Goal: Task Accomplishment & Management: Manage account settings

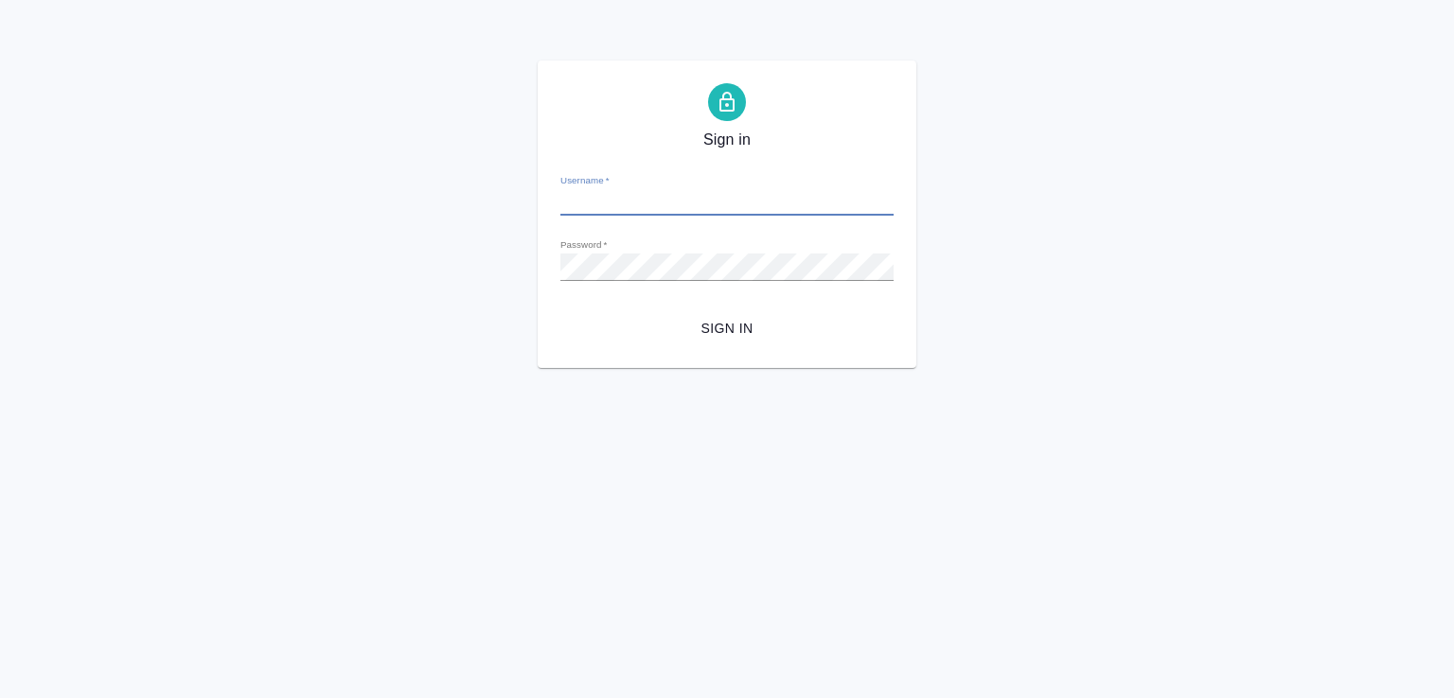
type input "d.marchenko@awatera.com"
click at [742, 341] on button "Sign in" at bounding box center [726, 328] width 333 height 35
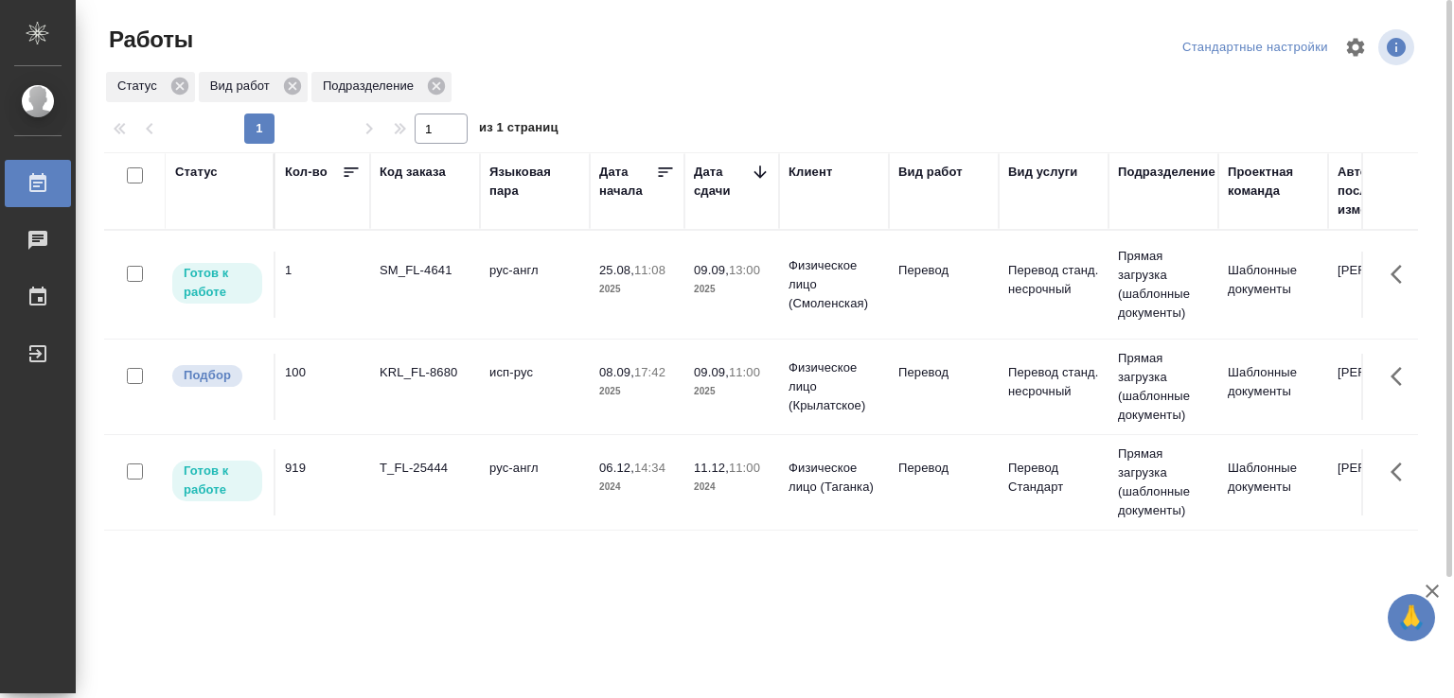
click at [507, 292] on td "рус-англ" at bounding box center [535, 285] width 110 height 66
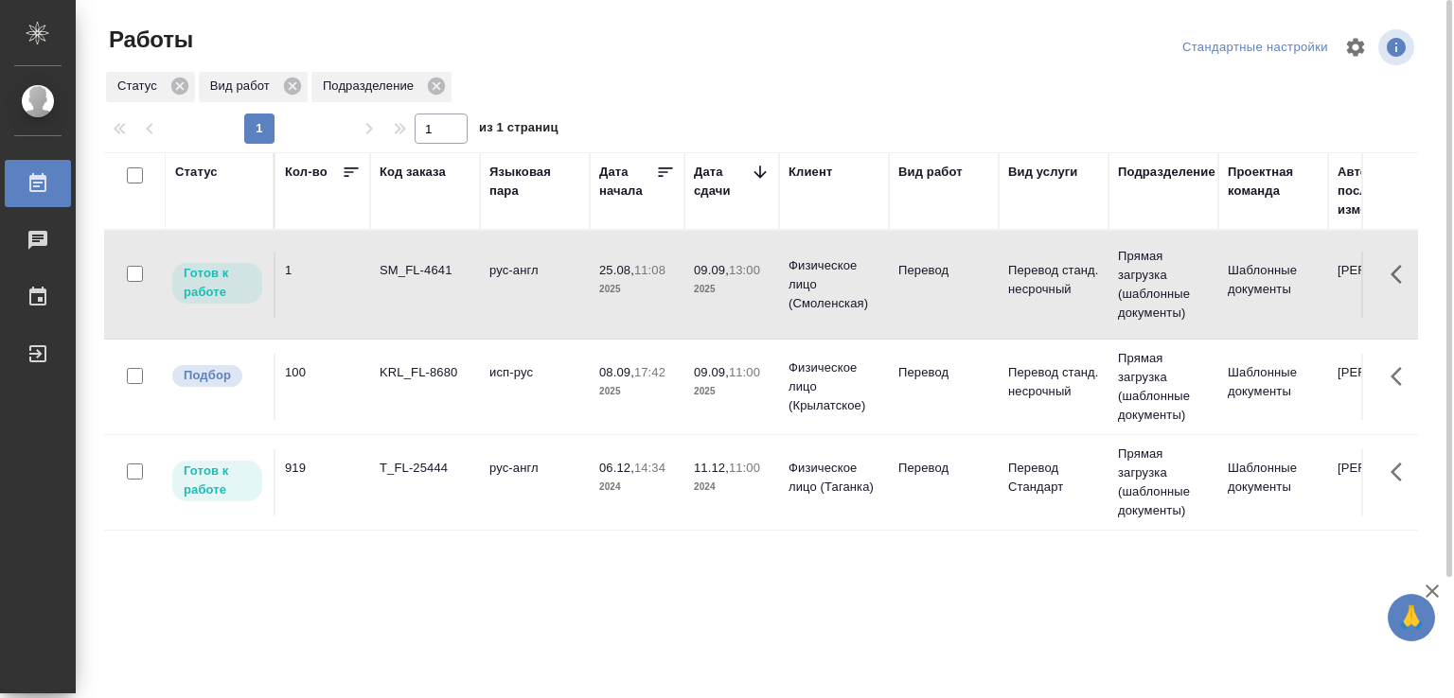
click at [507, 292] on td "рус-англ" at bounding box center [535, 285] width 110 height 66
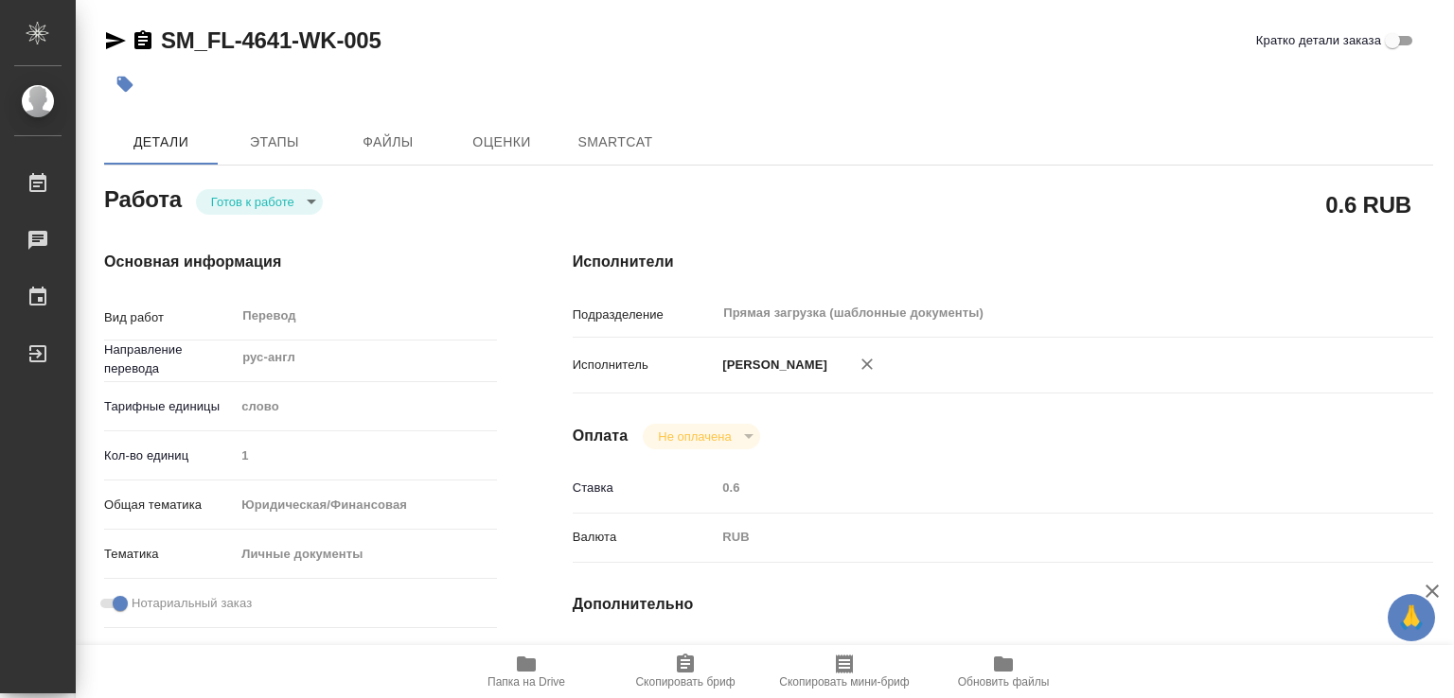
type textarea "x"
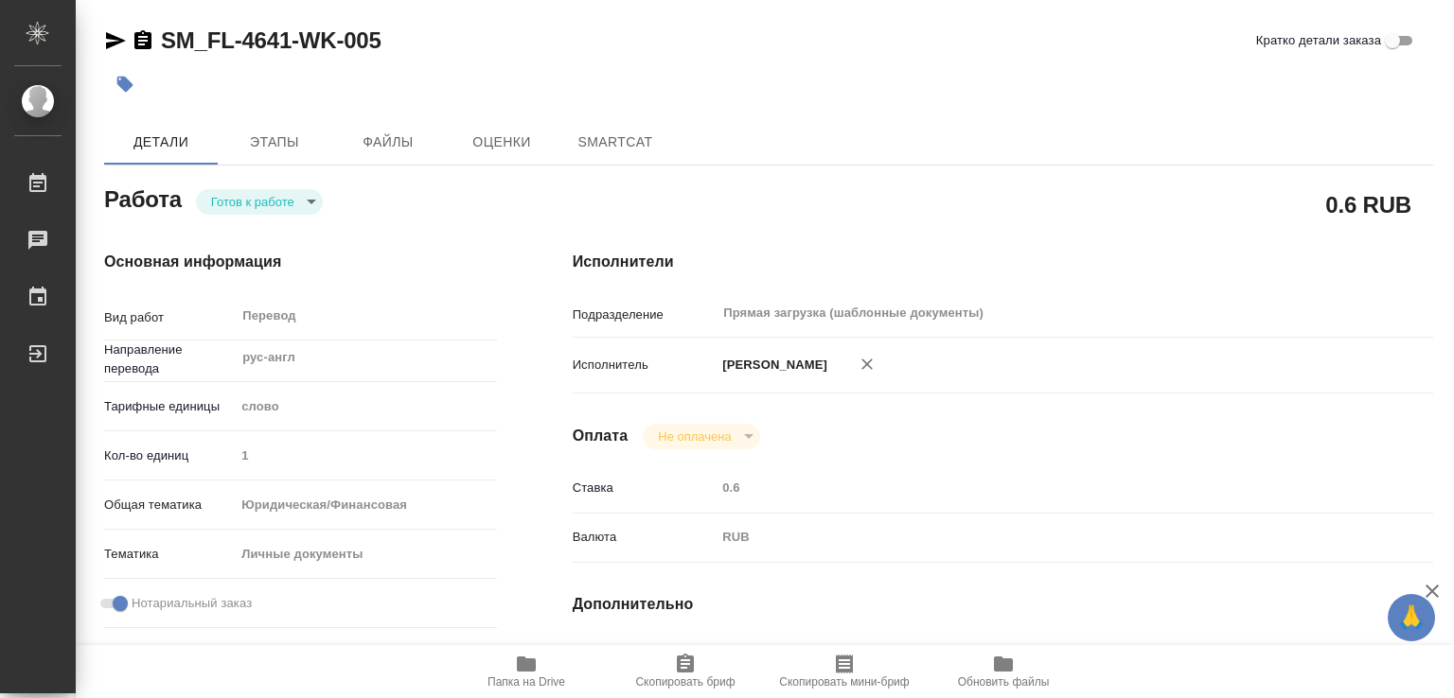
type textarea "x"
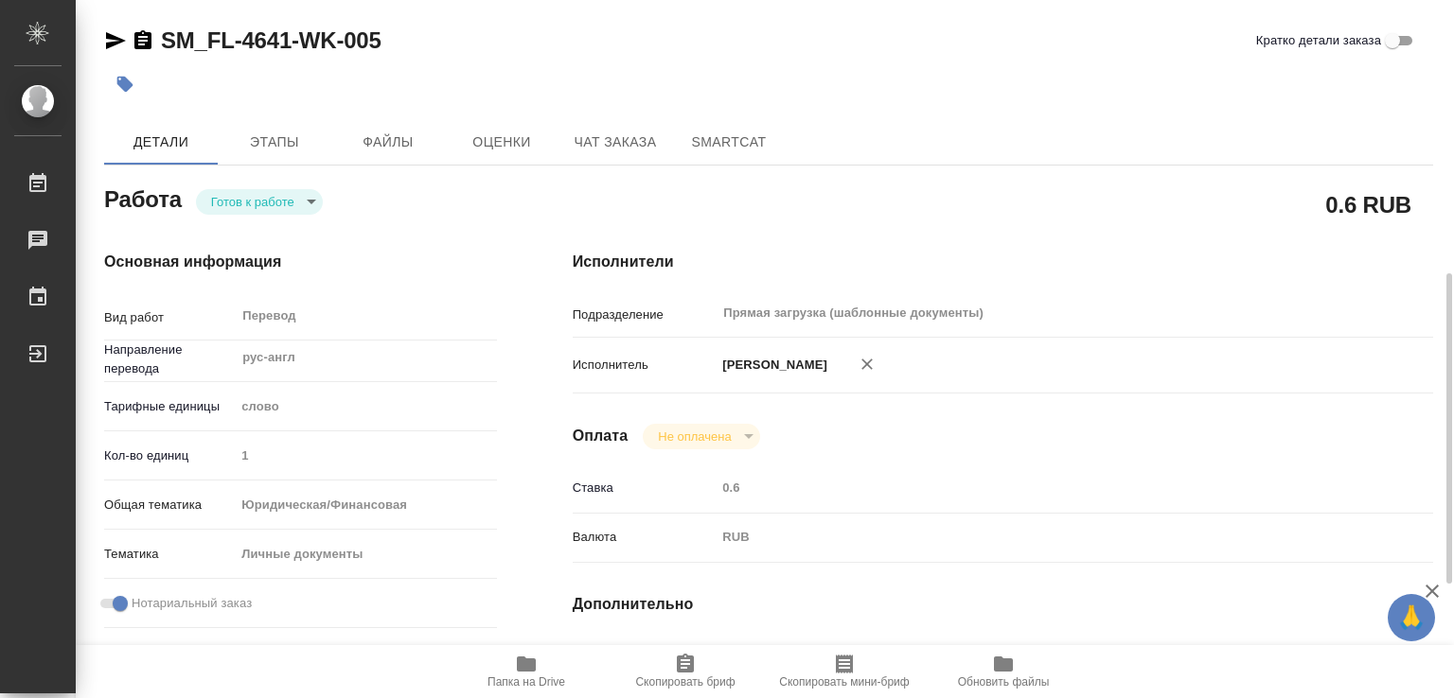
scroll to position [189, 0]
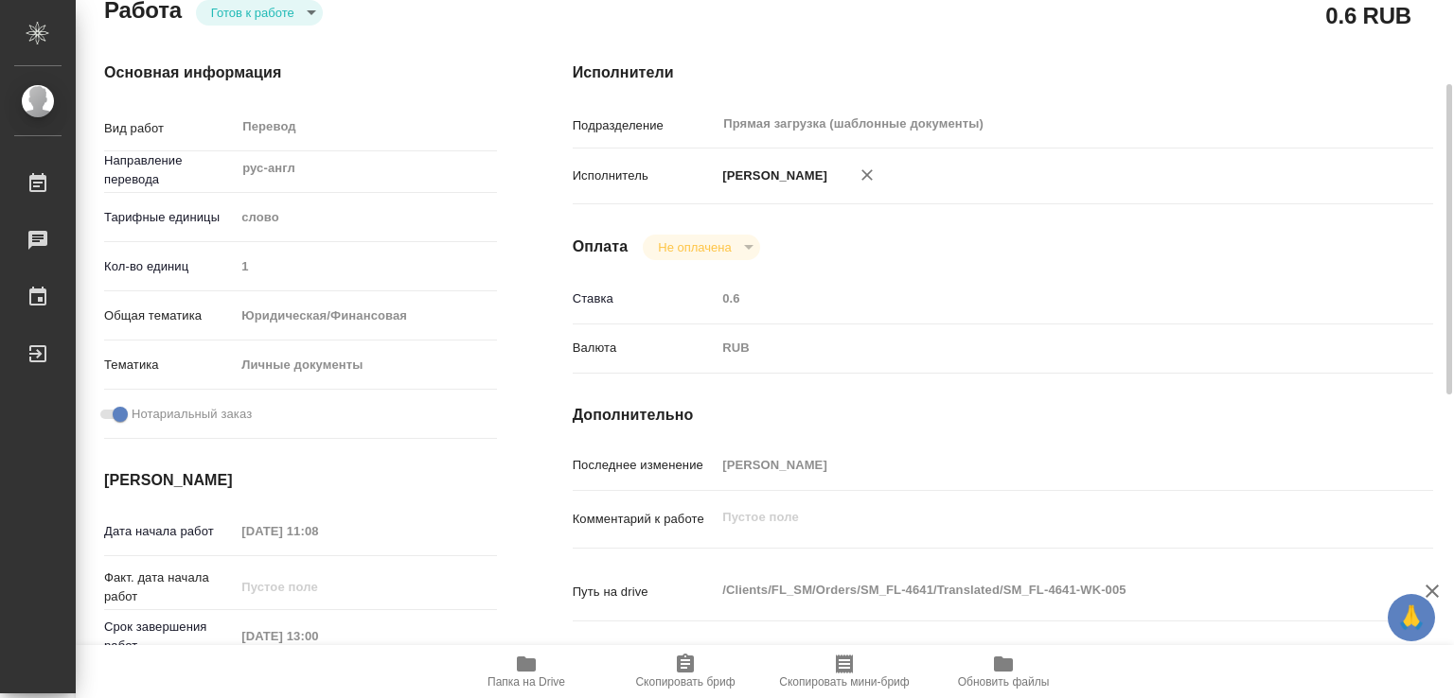
type textarea "x"
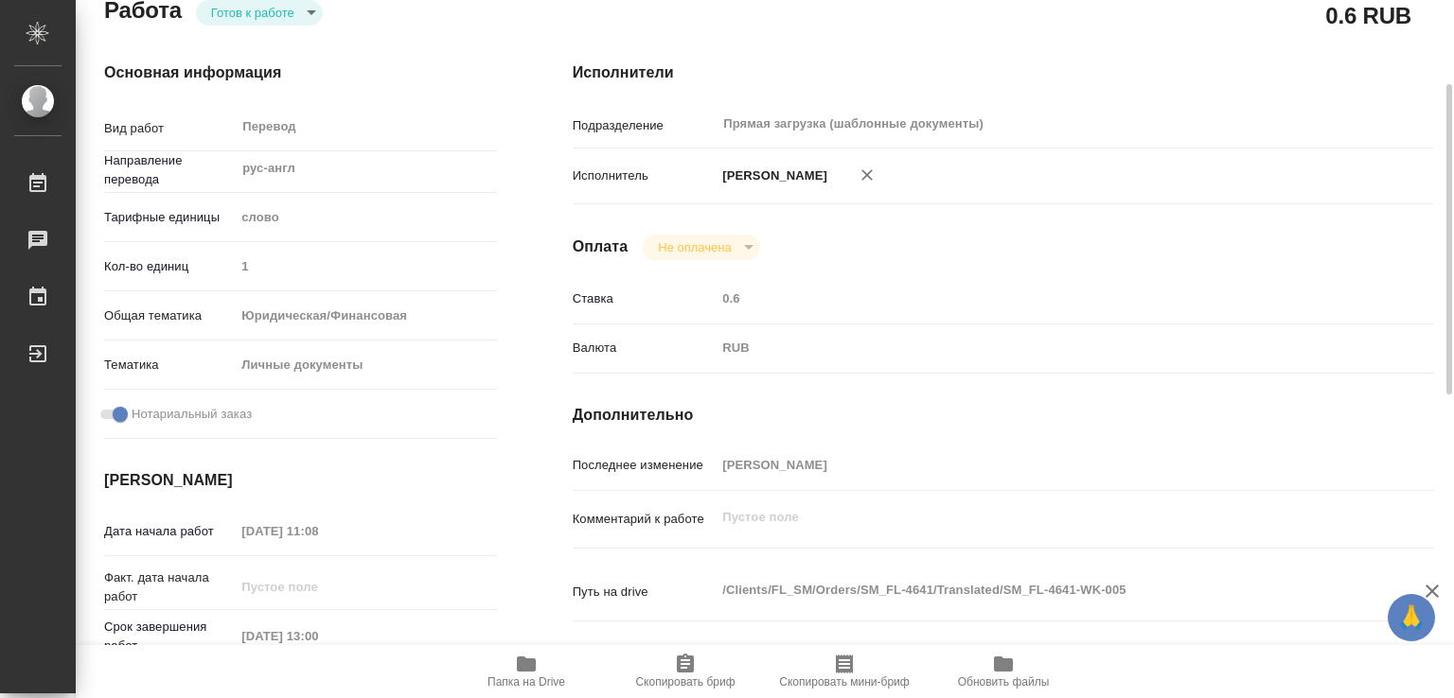
click at [521, 667] on icon "button" at bounding box center [526, 664] width 19 height 15
type textarea "x"
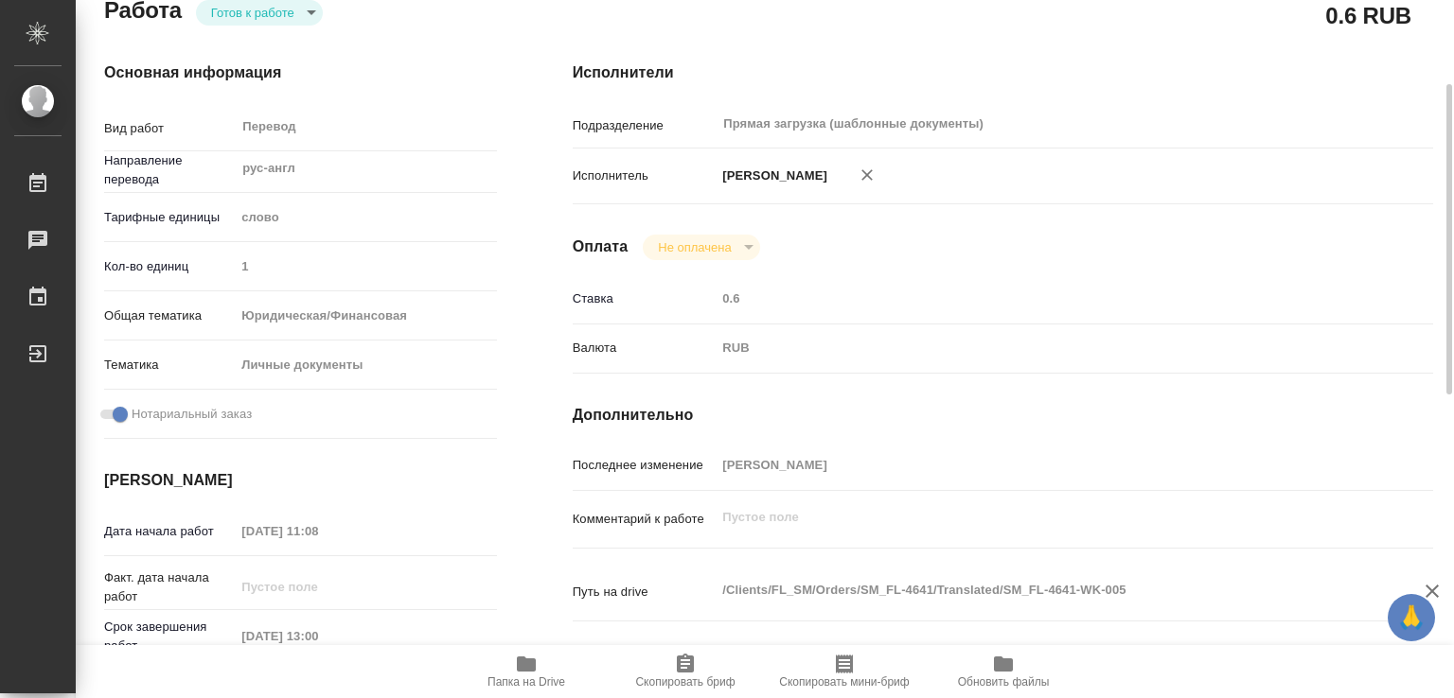
type textarea "x"
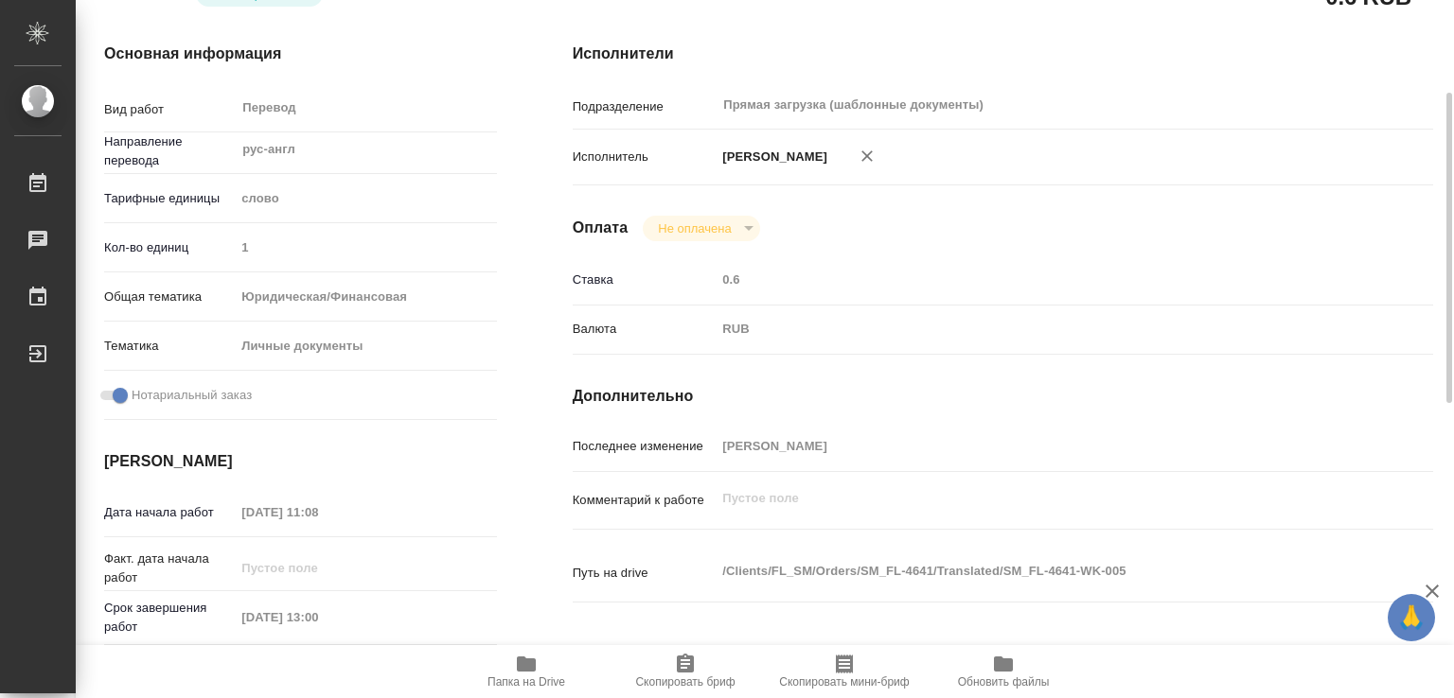
scroll to position [0, 0]
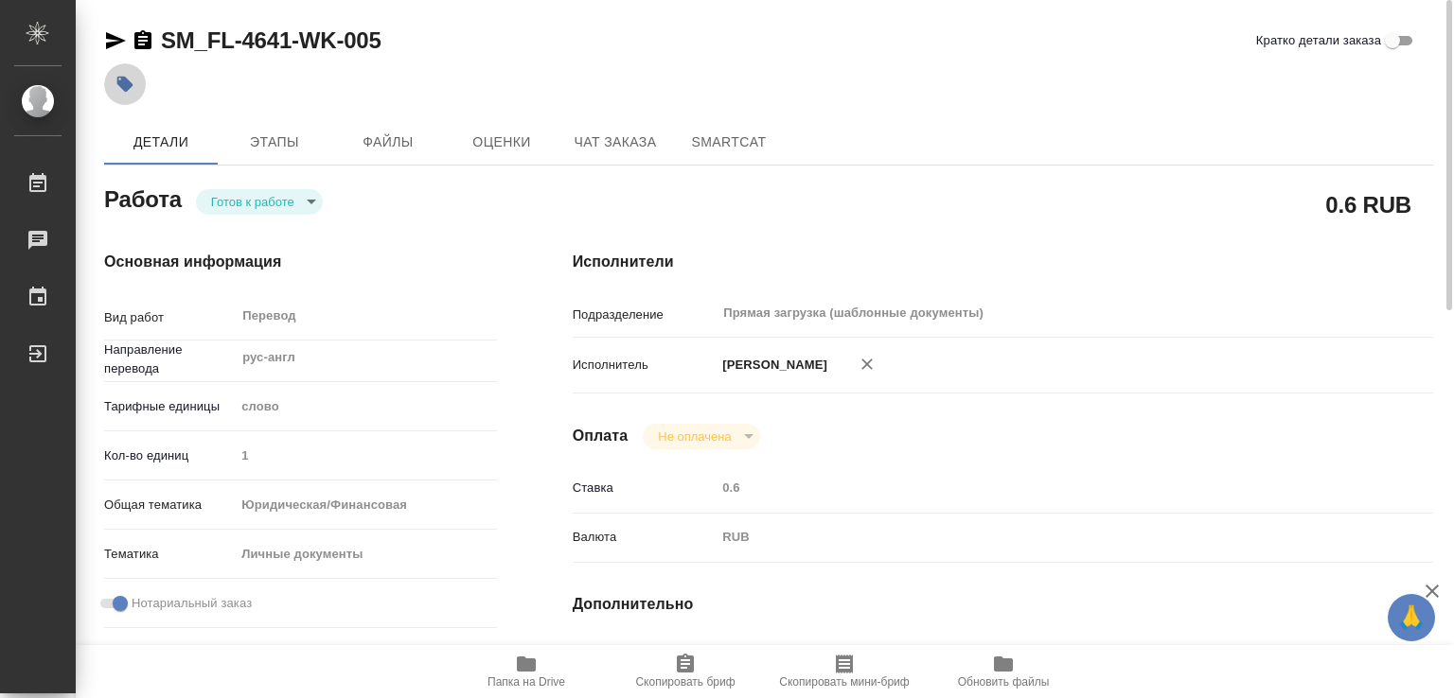
click at [135, 93] on button "button" at bounding box center [125, 84] width 42 height 42
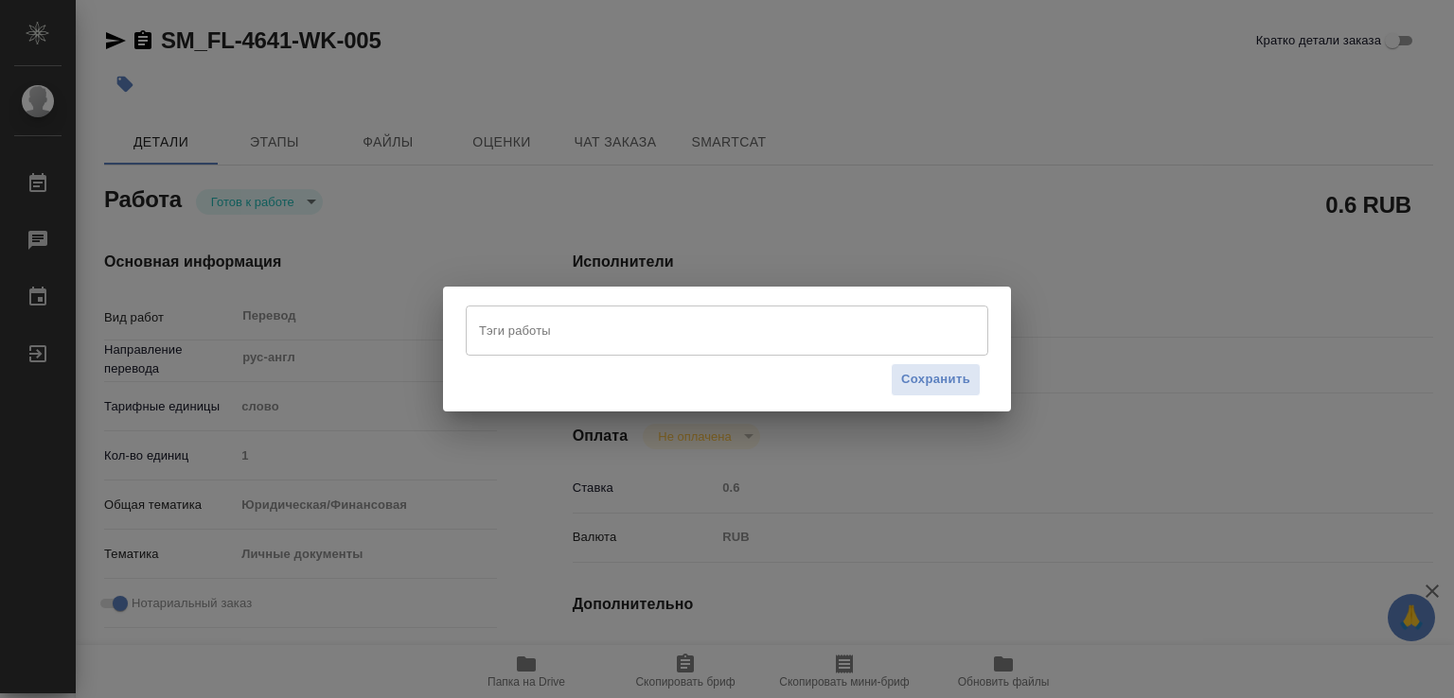
click at [640, 312] on div "Тэги работы" at bounding box center [727, 330] width 522 height 49
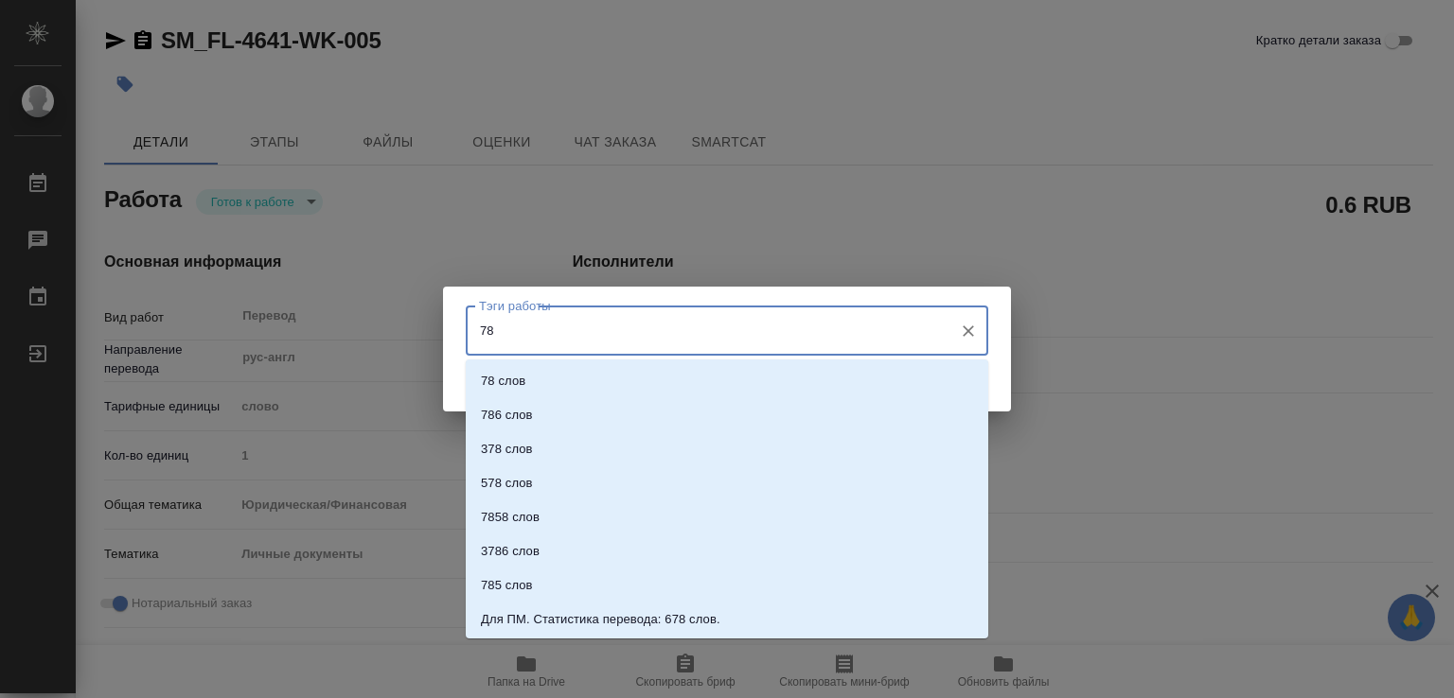
type input "780"
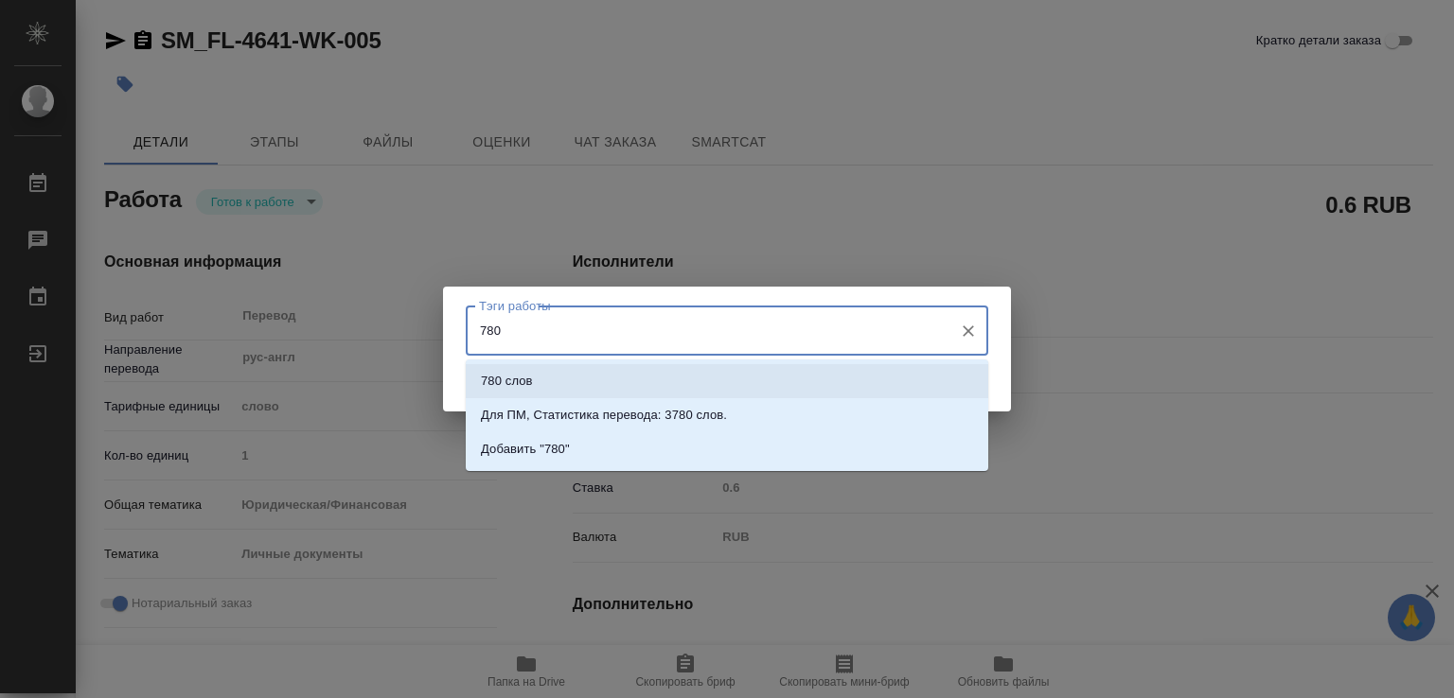
click at [610, 372] on li "780 слов" at bounding box center [727, 381] width 522 height 34
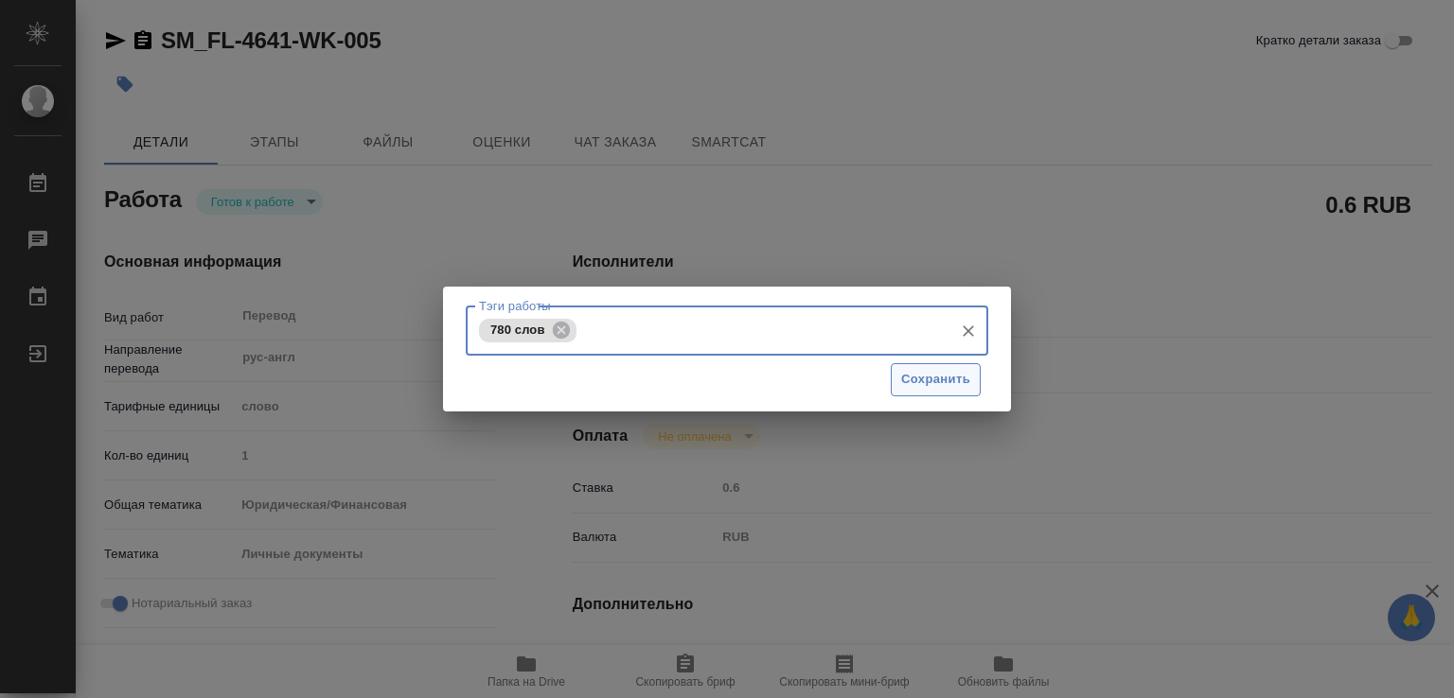
click at [931, 387] on span "Сохранить" at bounding box center [935, 380] width 69 height 22
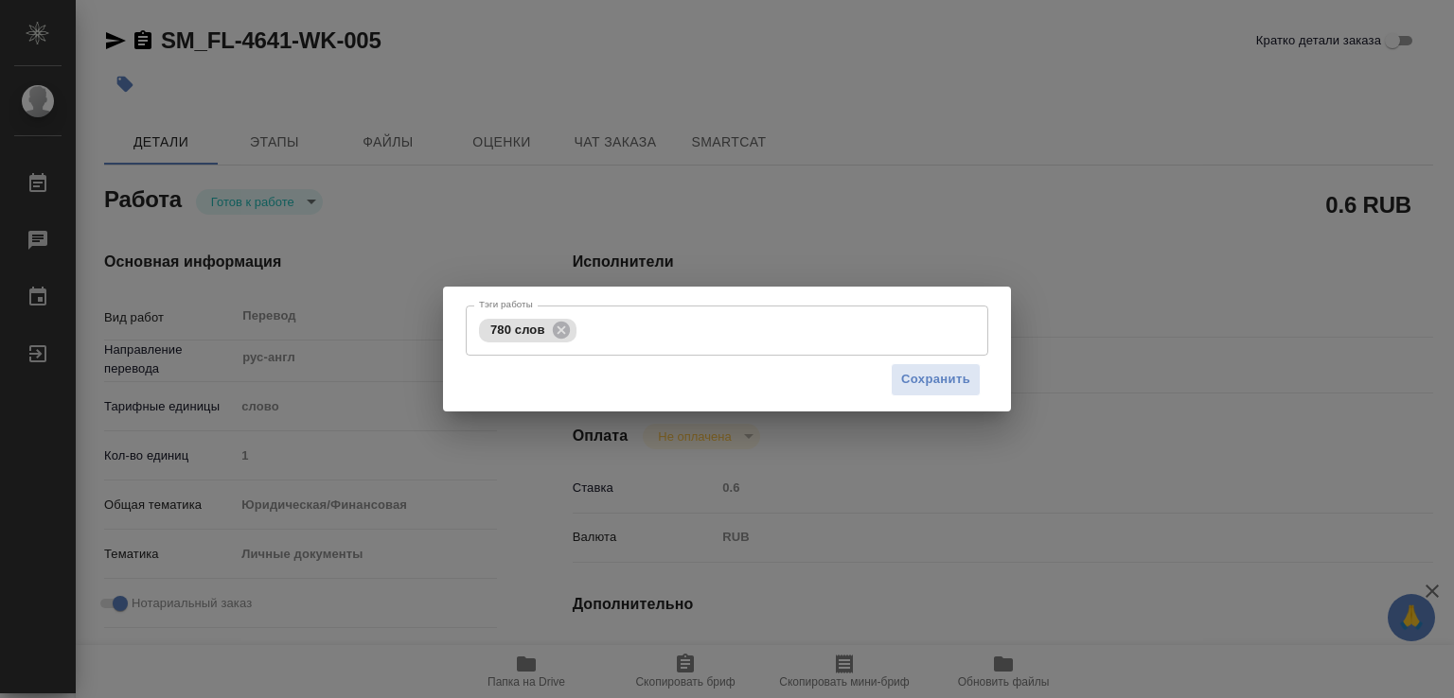
type input "readyForWork"
type textarea "Перевод"
type textarea "x"
type input "рус-англ"
type input "5a8b1489cc6b4906c91bfd90"
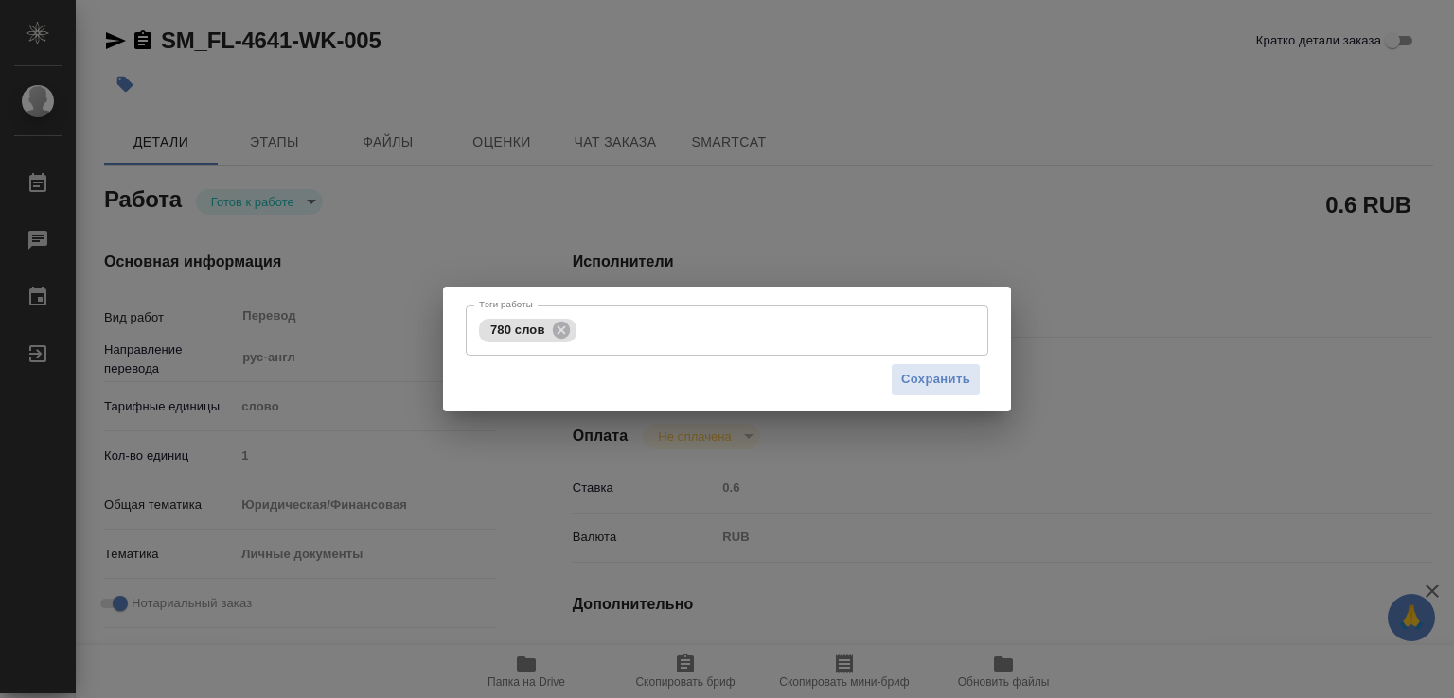
type input "1"
type input "yr-fn"
type input "5a8b8b956a9677013d343cfe"
checkbox input "true"
type input "25.08.2025 11:08"
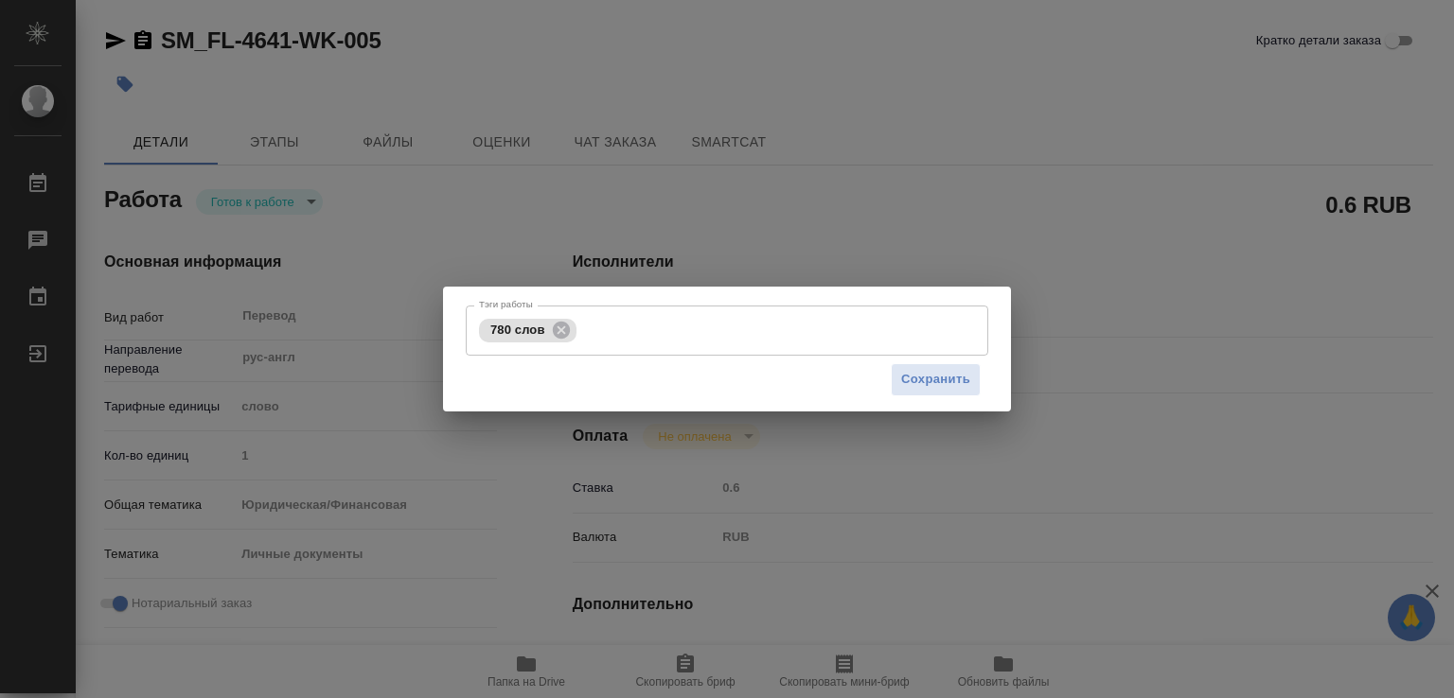
type input "09.09.2025 13:00"
type input "09.09.2025 14:00"
type input "Прямая загрузка (шаблонные документы)"
type input "notPayed"
type input "0.6"
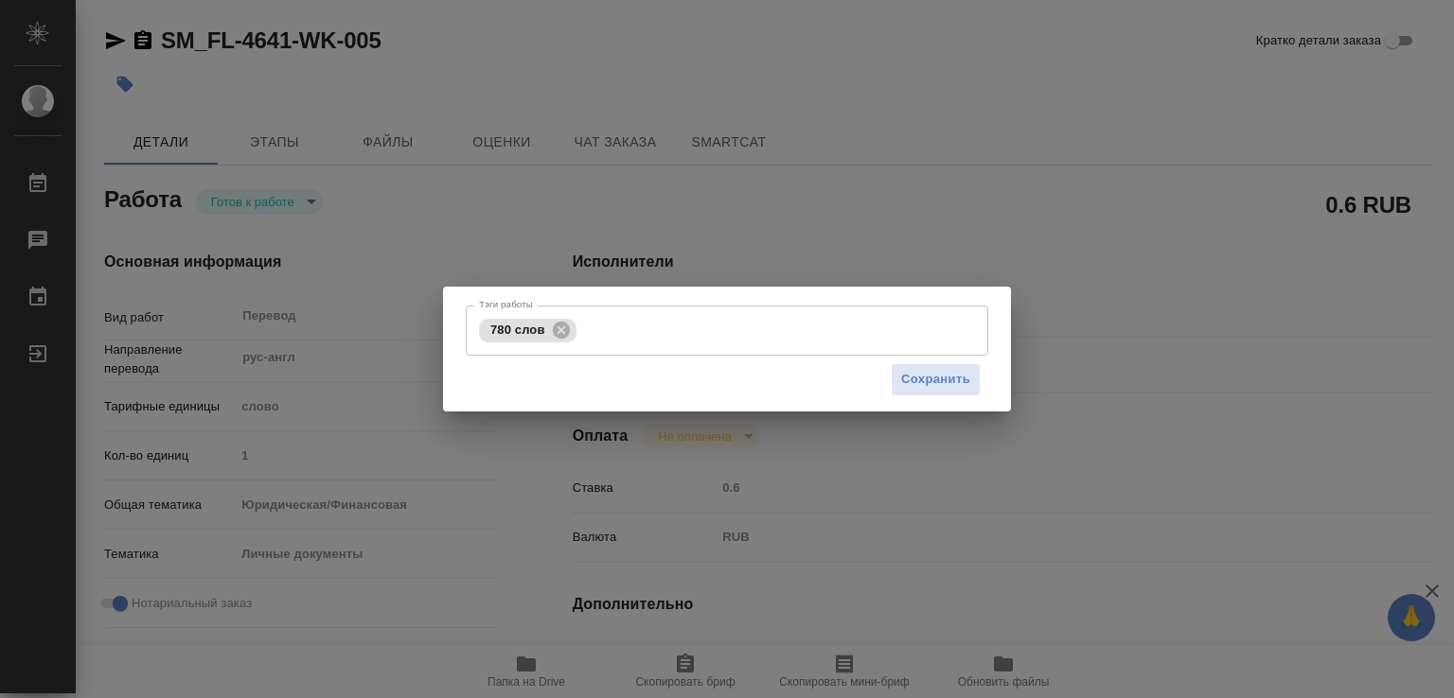
type input "RUB"
type input "[PERSON_NAME]"
type textarea "x"
type textarea "/Clients/FL_SM/Orders/SM_FL-4641/Translated/SM_FL-4641-WK-005"
type textarea "x"
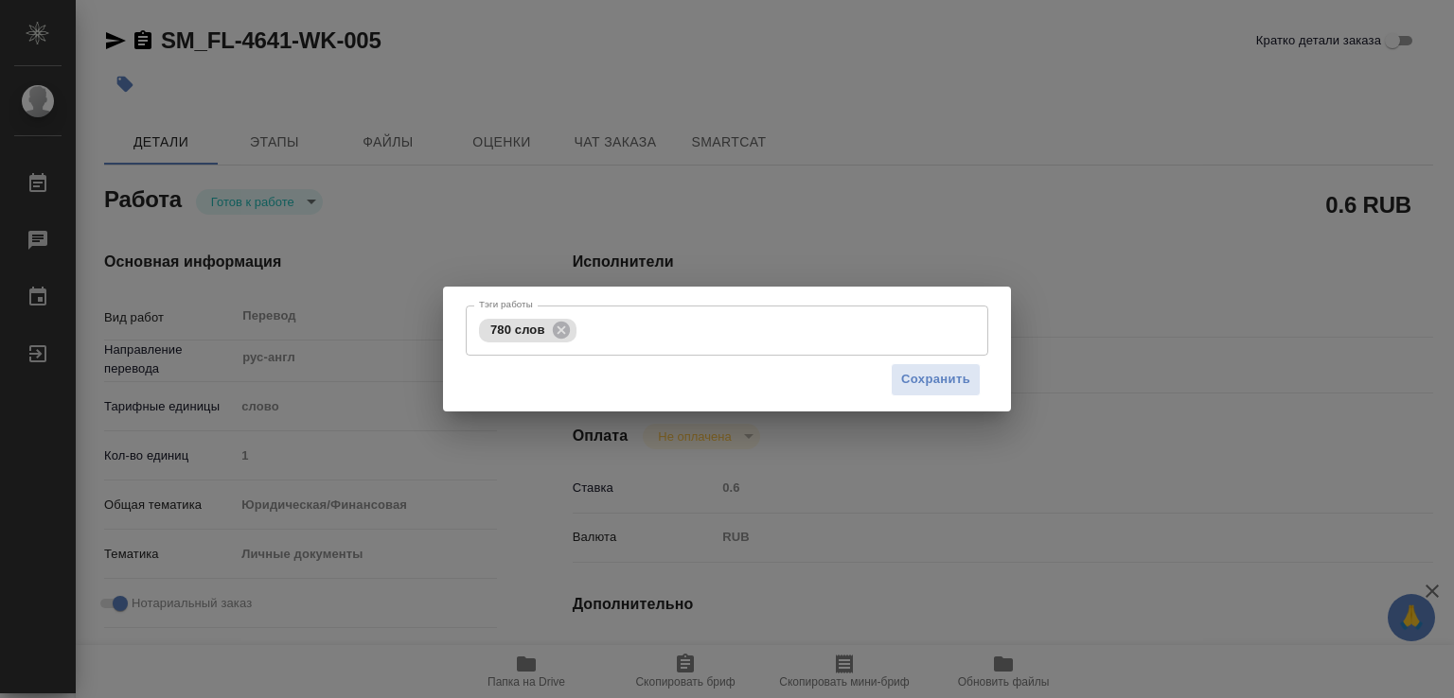
type input "SM_FL-4641"
type input "Перевод станд. несрочный"
type input "Приёмка по качеству, Редактура, Постредактура машинного перевода, Корректура, П…"
type input "Шульгина Анна"
type input "/Clients/FL_SM/Orders/SM_FL-4641"
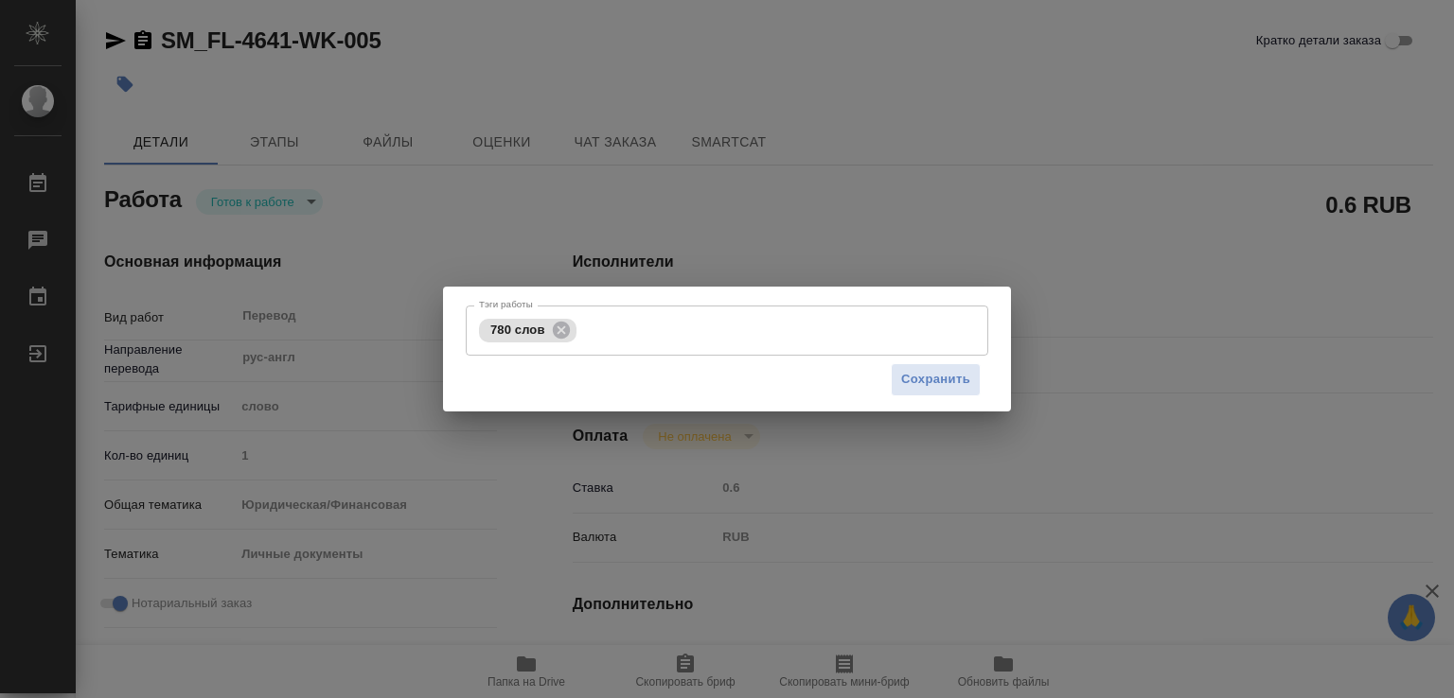
type textarea "x"
type textarea "ру-англ 2 сора+удо+апостили под нот"
type textarea "x"
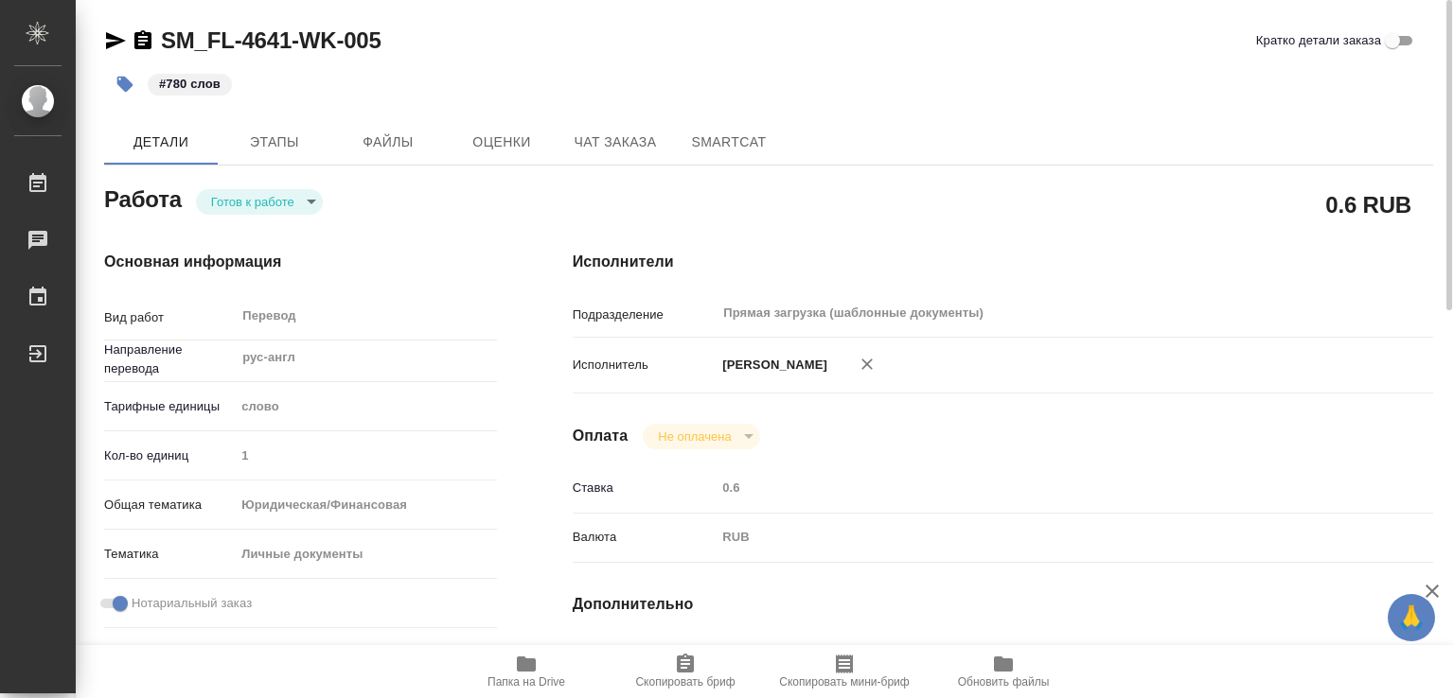
type textarea "x"
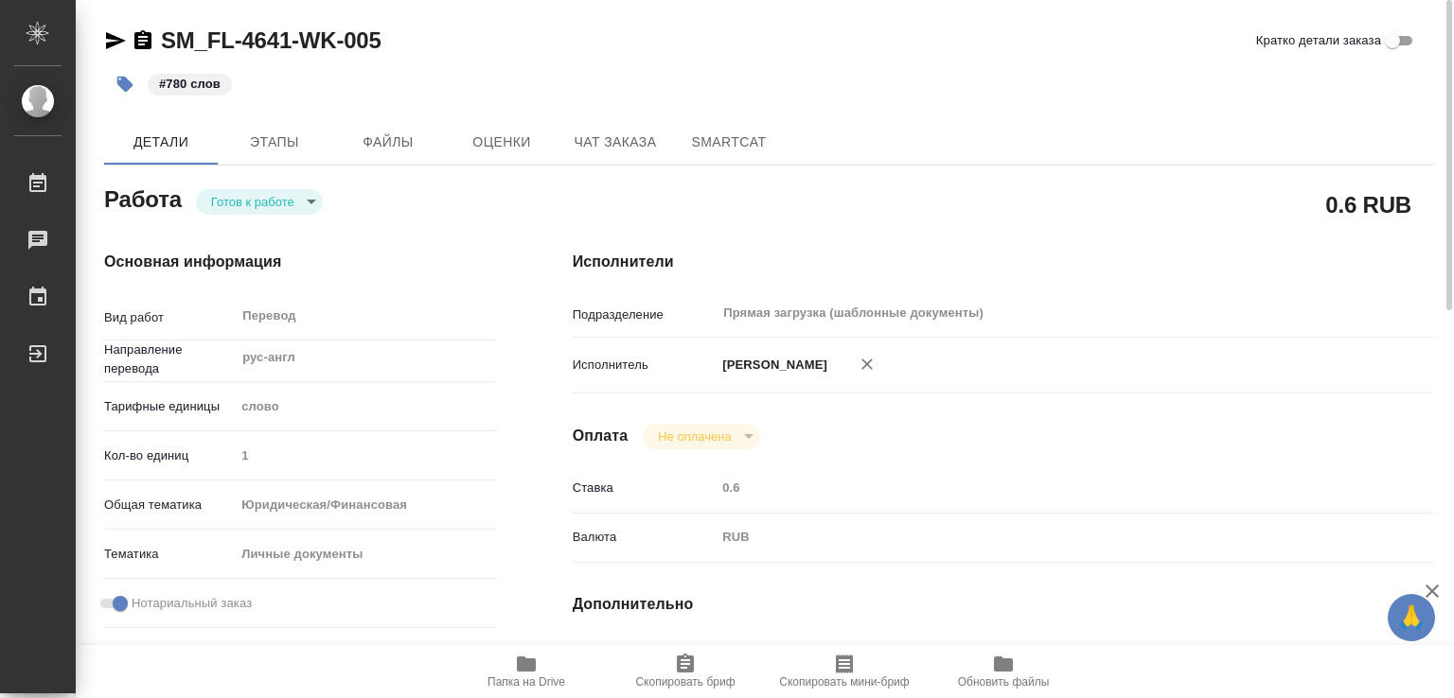
type textarea "x"
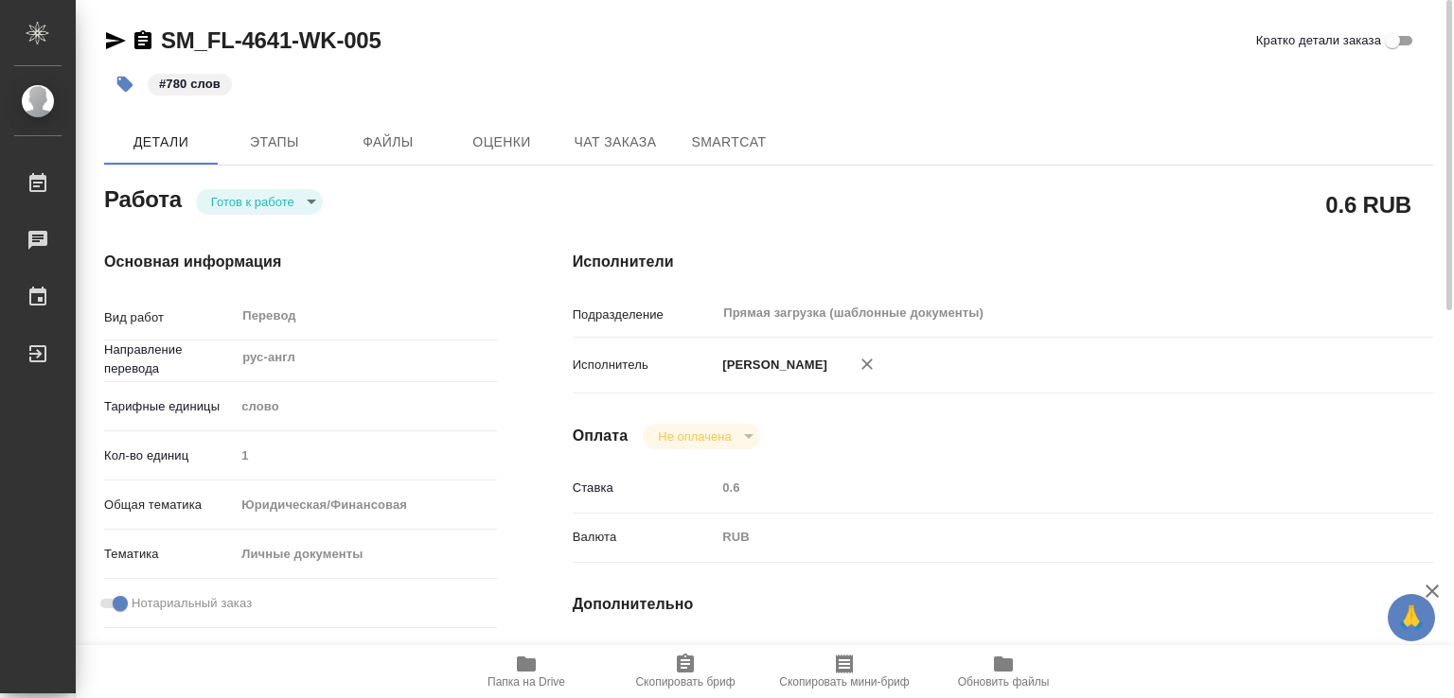
click at [235, 210] on body "🙏 .cls-1 fill:#fff; AWATERA Marchenko Daria Работы 0 Чаты График Выйти SM_FL-46…" at bounding box center [727, 349] width 1454 height 698
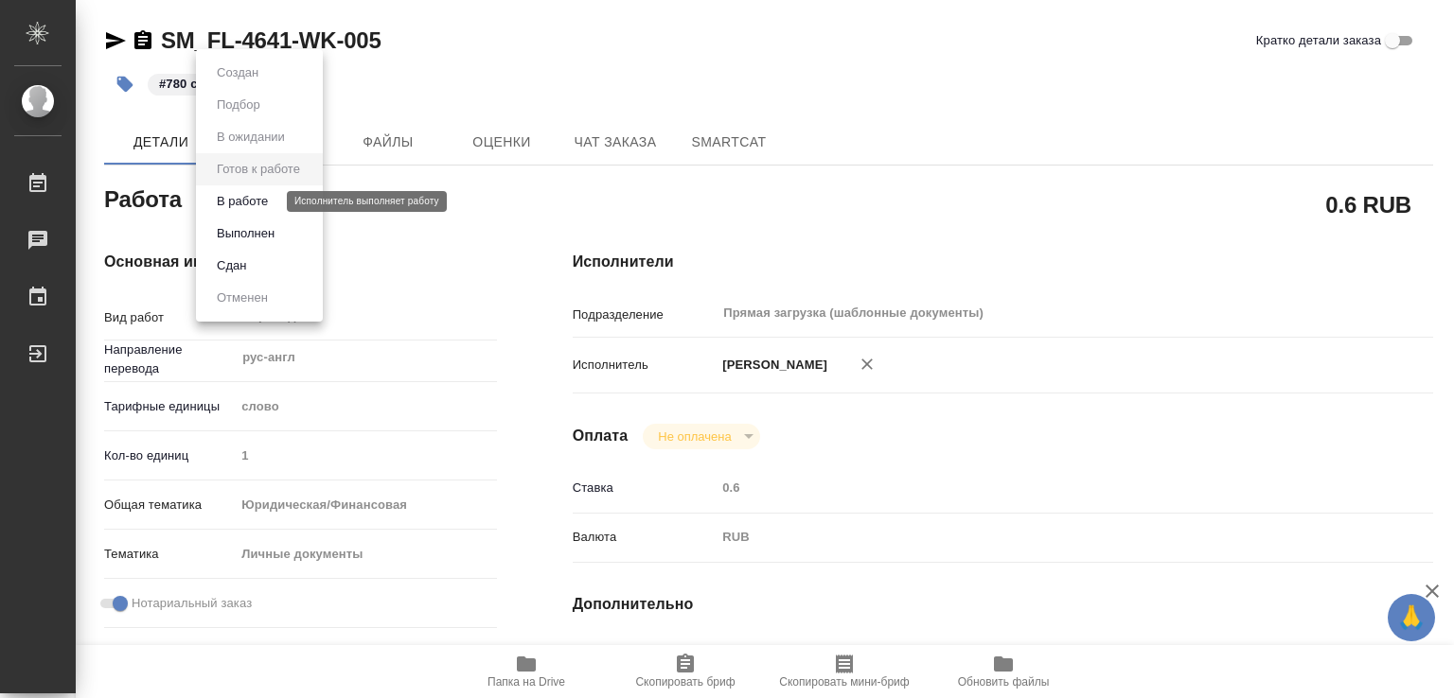
type textarea "x"
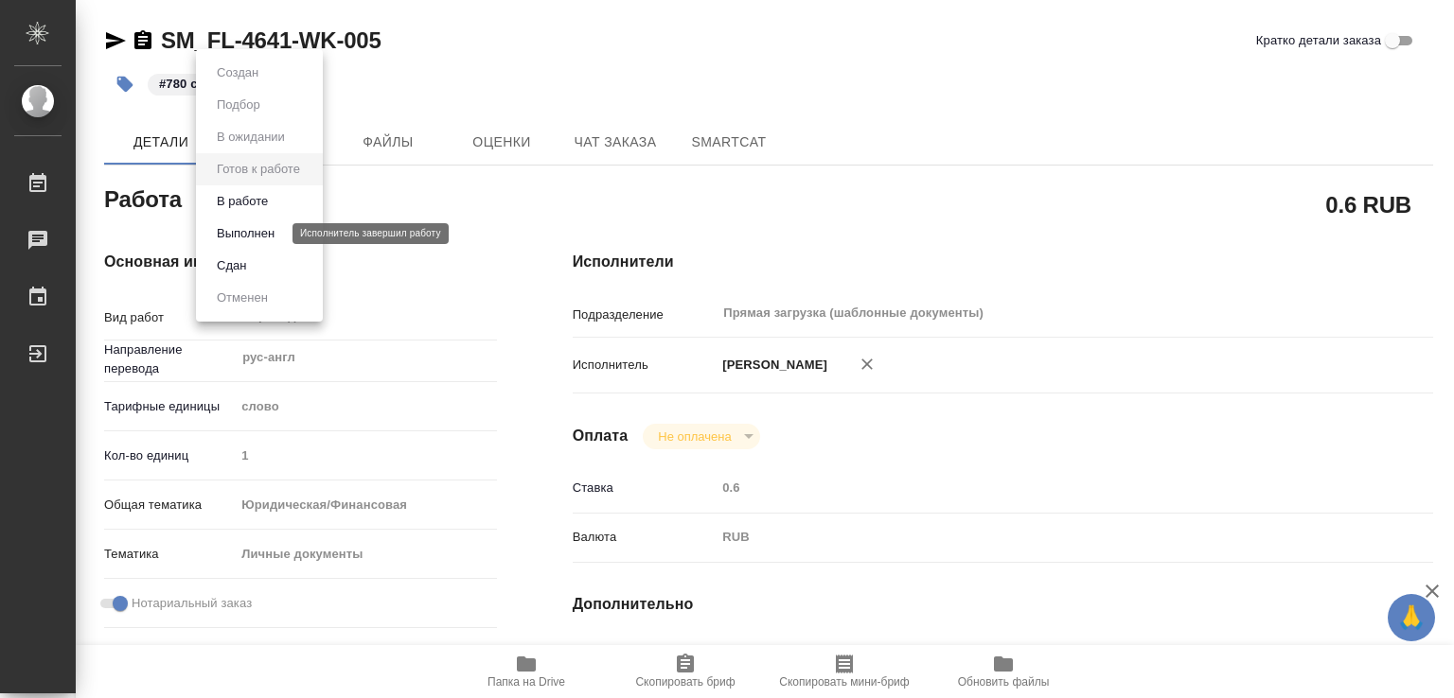
click at [274, 238] on button "Выполнен" at bounding box center [245, 233] width 69 height 21
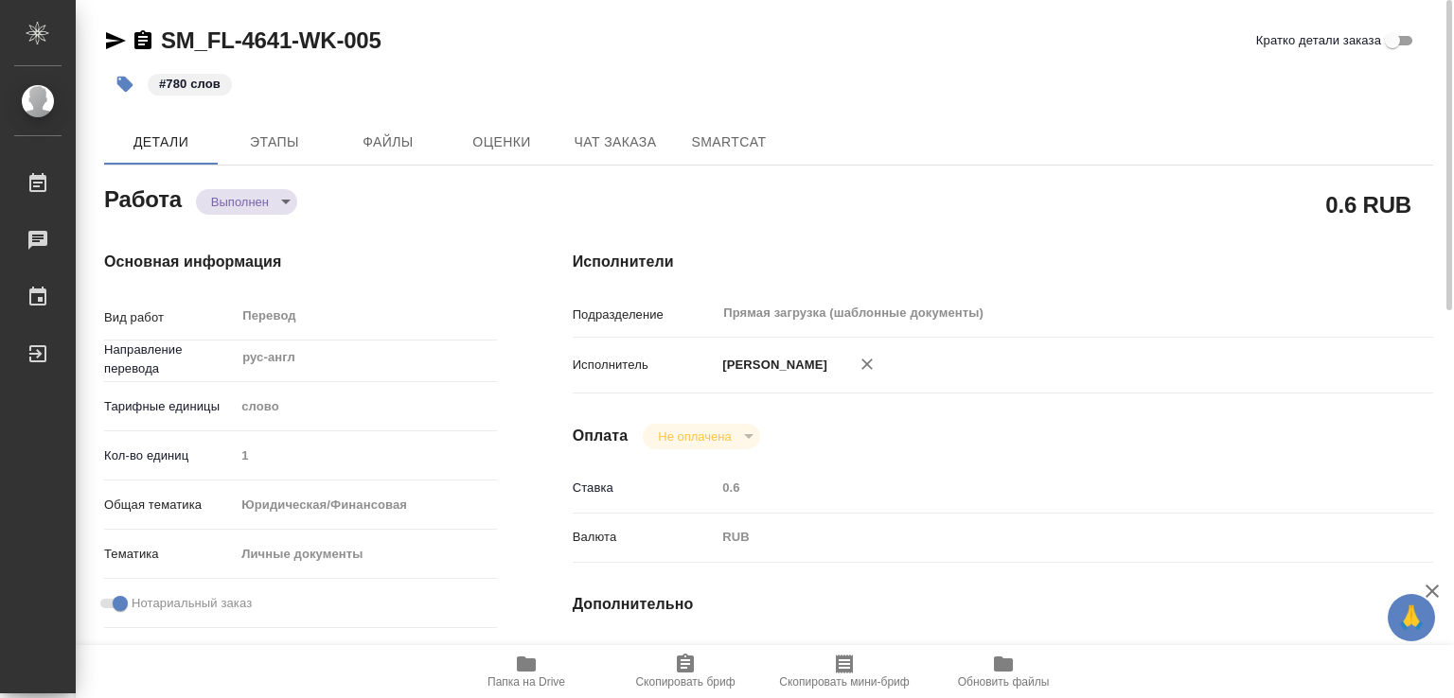
type textarea "x"
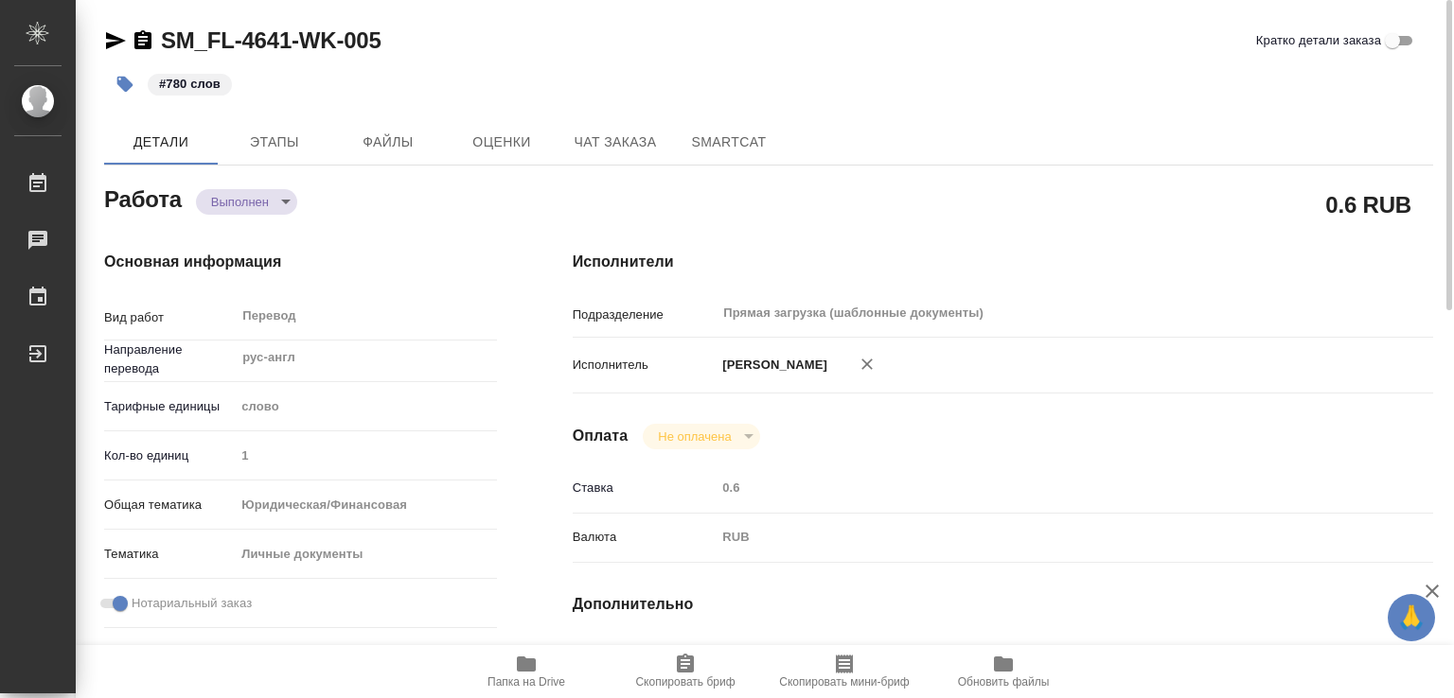
type textarea "x"
